Goal: Navigation & Orientation: Find specific page/section

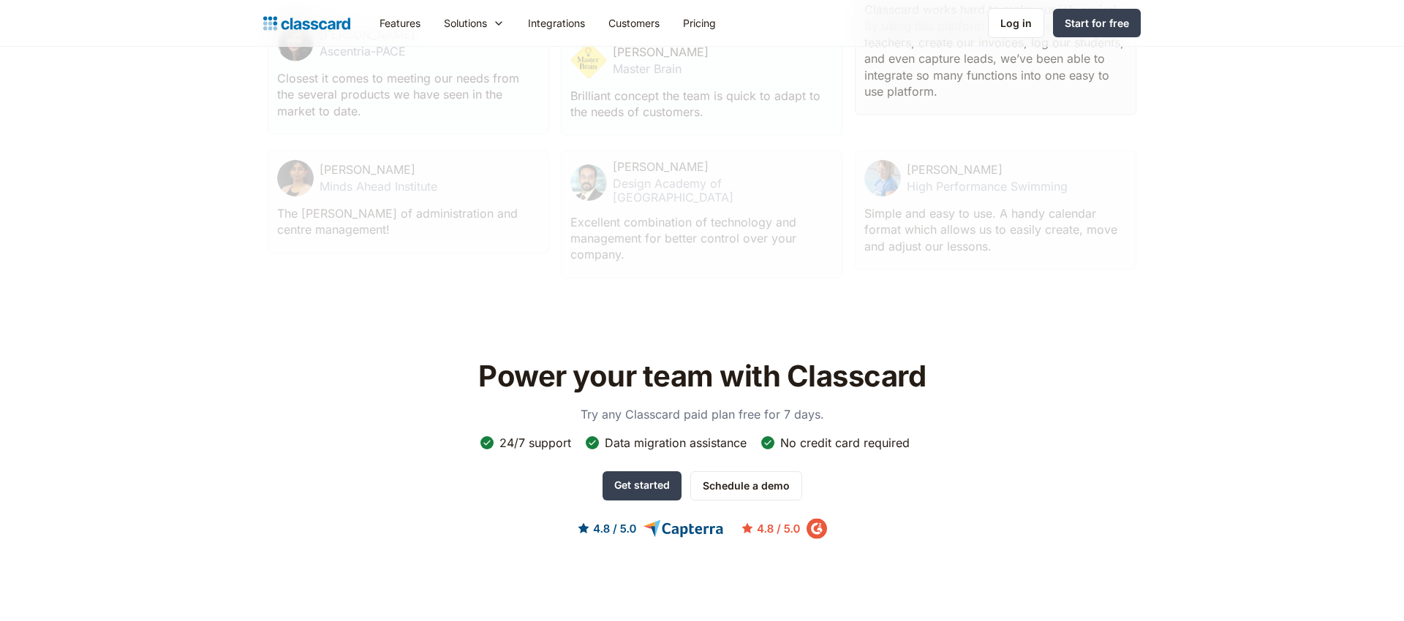
scroll to position [4754, 0]
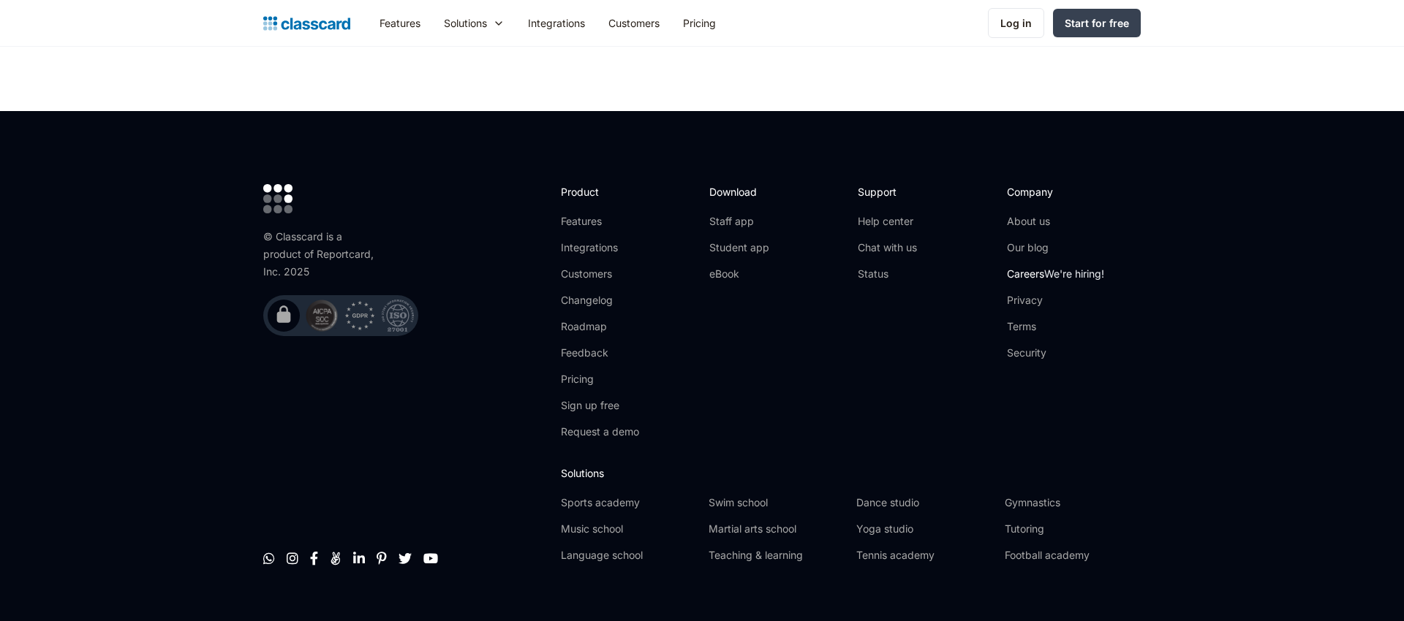
click at [1042, 267] on link "Careers We're hiring!" at bounding box center [1055, 274] width 97 height 15
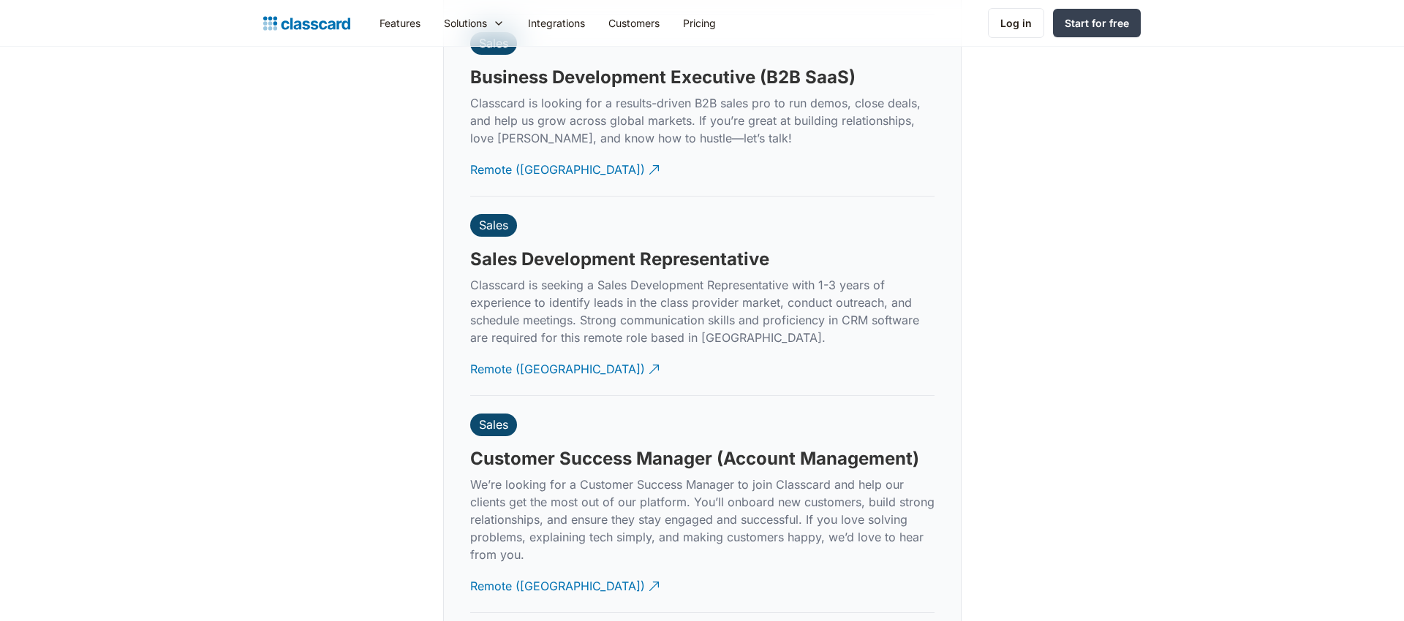
scroll to position [4120, 0]
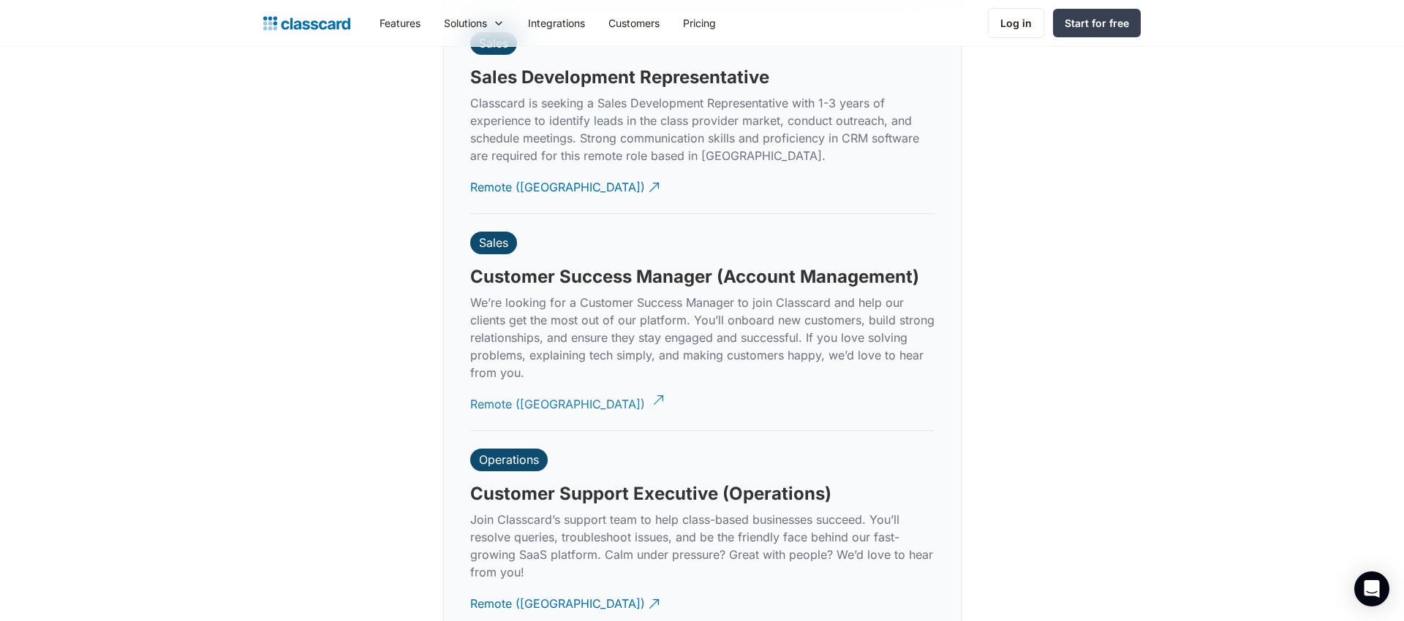
click at [545, 385] on div "Remote ([GEOGRAPHIC_DATA])" at bounding box center [557, 399] width 175 height 29
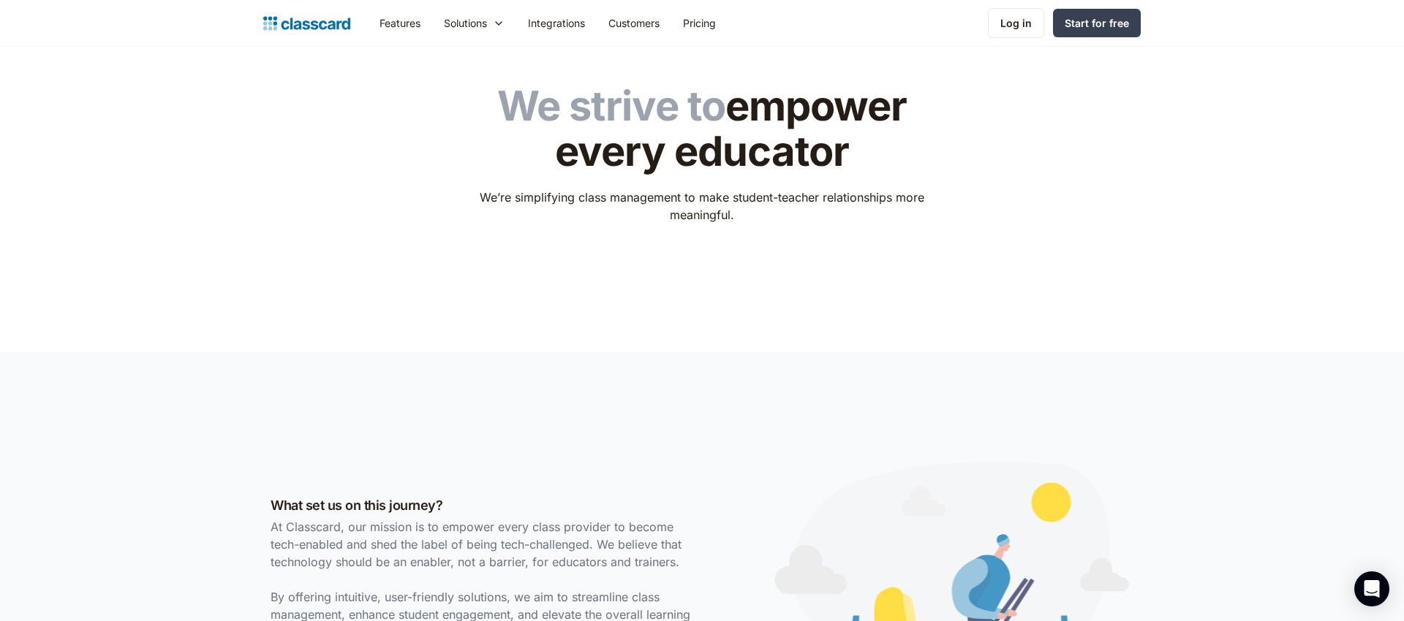
scroll to position [0, 0]
